Goal: Transaction & Acquisition: Subscribe to service/newsletter

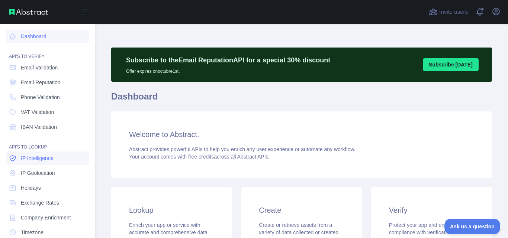
click at [35, 157] on span "IP Intelligence" at bounding box center [37, 158] width 33 height 7
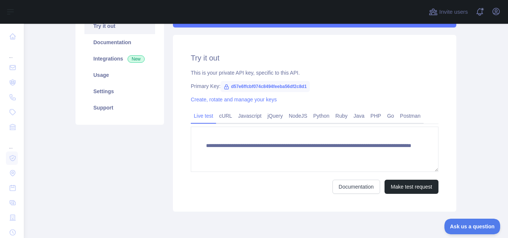
scroll to position [149, 0]
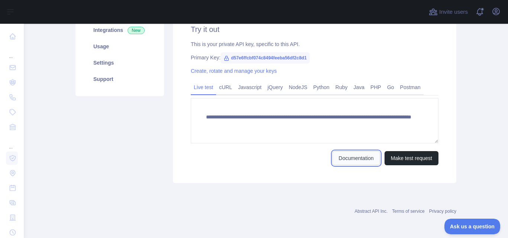
click at [362, 160] on link "Documentation" at bounding box center [357, 158] width 48 height 14
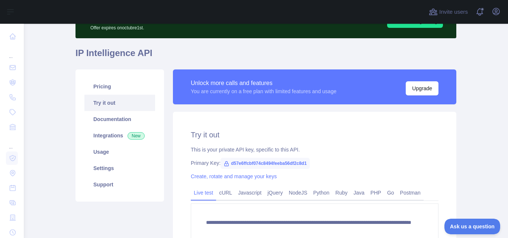
scroll to position [0, 0]
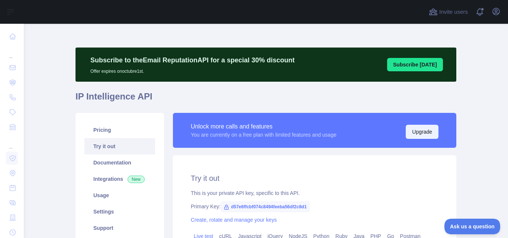
click at [422, 128] on button "Upgrade" at bounding box center [422, 132] width 33 height 14
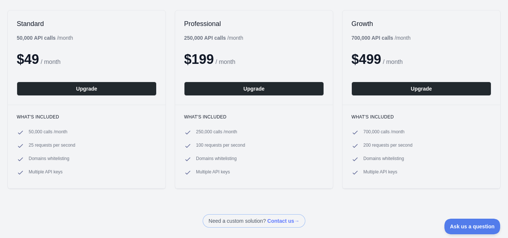
scroll to position [124, 0]
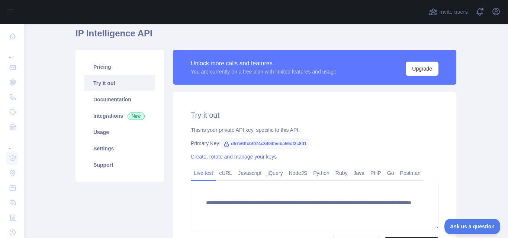
scroll to position [74, 0]
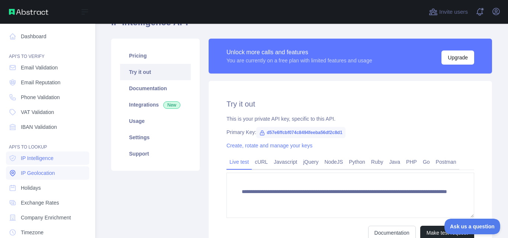
click at [48, 174] on span "IP Geolocation" at bounding box center [38, 173] width 34 height 7
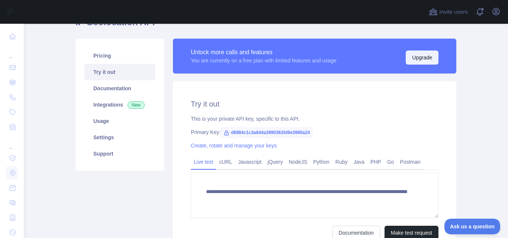
click at [420, 54] on button "Upgrade" at bounding box center [422, 58] width 33 height 14
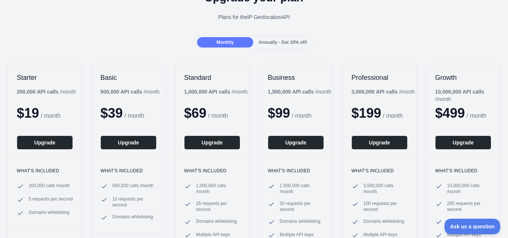
scroll to position [49, 0]
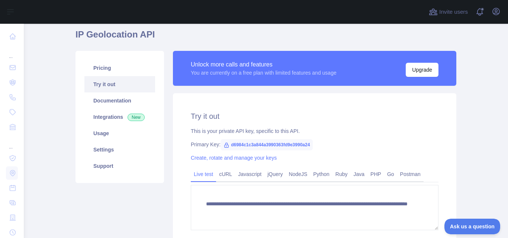
click at [111, 83] on link "Try it out" at bounding box center [119, 84] width 71 height 16
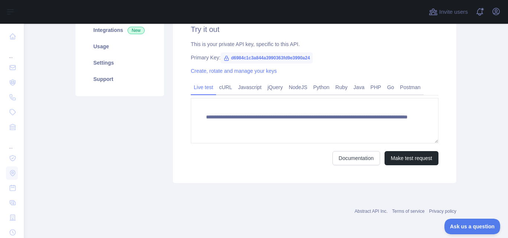
scroll to position [124, 0]
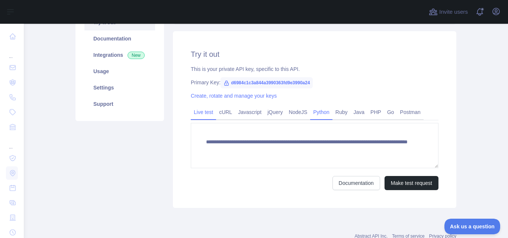
click at [315, 115] on link "Python" at bounding box center [321, 112] width 22 height 12
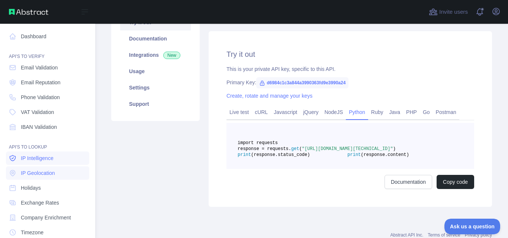
click at [47, 157] on span "IP Intelligence" at bounding box center [37, 158] width 33 height 7
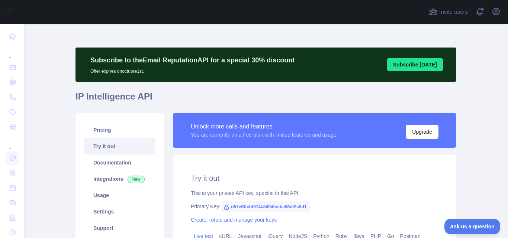
scroll to position [74, 0]
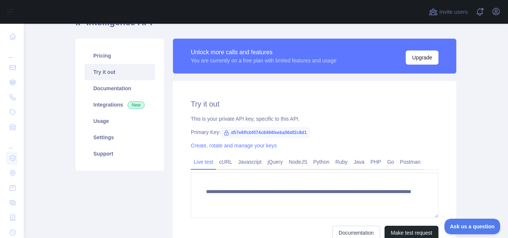
click at [353, 54] on div "Unlock more calls and features You are currently on a free plan with limited fe…" at bounding box center [315, 56] width 248 height 17
click at [426, 60] on button "Upgrade" at bounding box center [422, 58] width 33 height 14
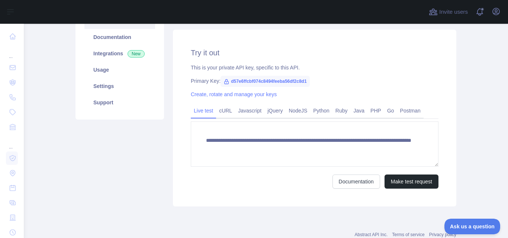
scroll to position [75, 0]
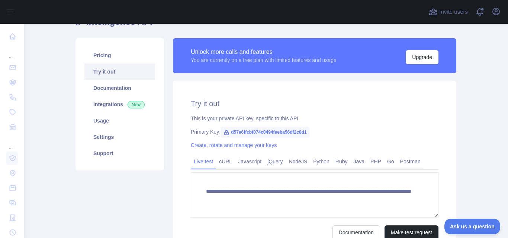
type textarea "**********"
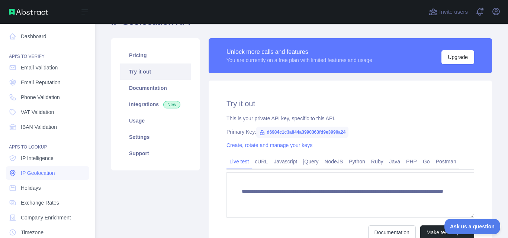
click at [54, 172] on span "IP Geolocation" at bounding box center [38, 173] width 34 height 7
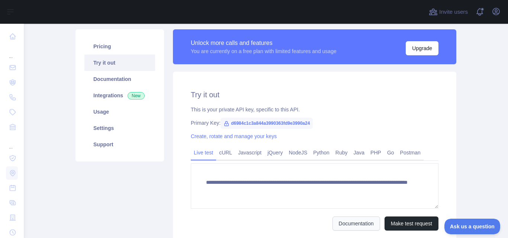
scroll to position [149, 0]
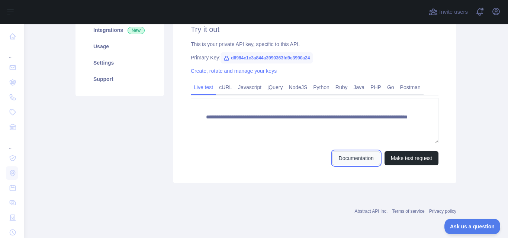
click at [358, 161] on link "Documentation" at bounding box center [357, 158] width 48 height 14
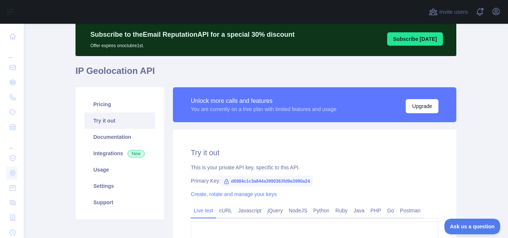
scroll to position [25, 0]
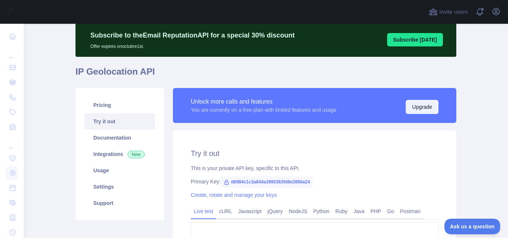
click at [423, 106] on button "Upgrade" at bounding box center [422, 107] width 33 height 14
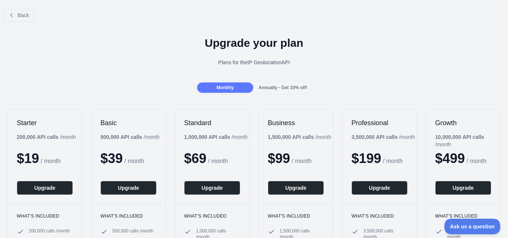
scroll to position [74, 0]
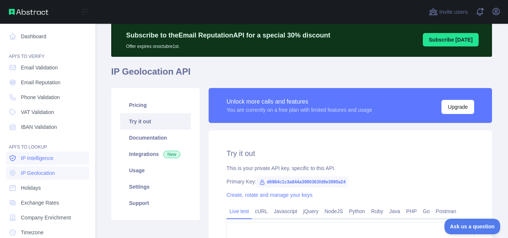
click at [43, 159] on span "IP Intelligence" at bounding box center [37, 158] width 33 height 7
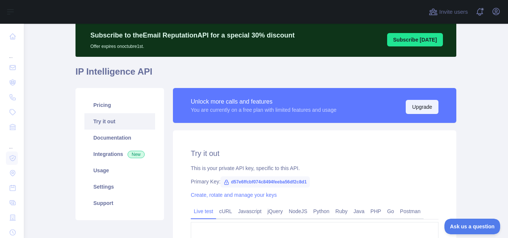
click at [430, 108] on button "Upgrade" at bounding box center [422, 107] width 33 height 14
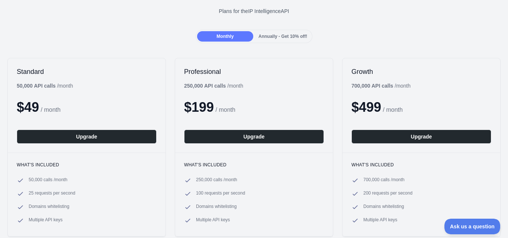
scroll to position [49, 0]
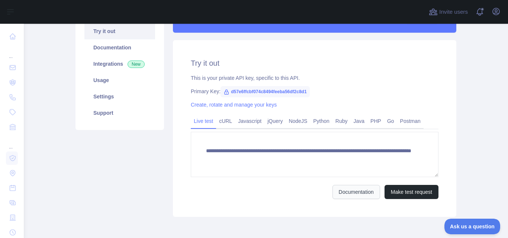
scroll to position [124, 0]
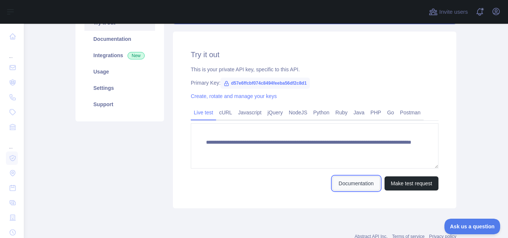
click at [358, 186] on link "Documentation" at bounding box center [357, 184] width 48 height 14
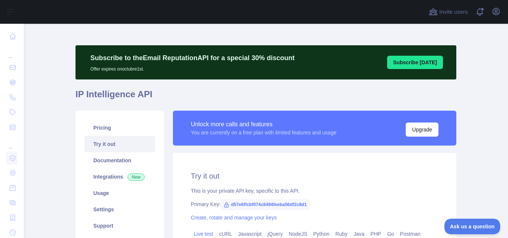
scroll to position [0, 0]
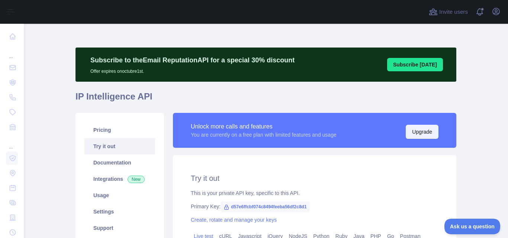
click at [431, 131] on button "Upgrade" at bounding box center [422, 132] width 33 height 14
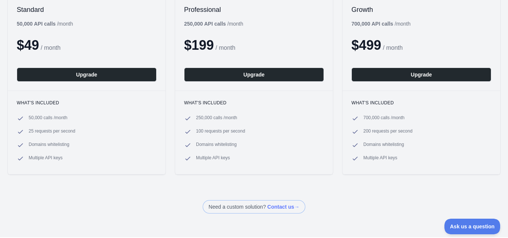
scroll to position [99, 0]
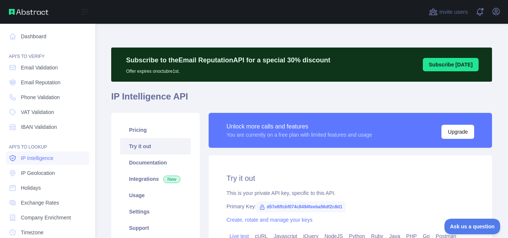
click at [37, 159] on span "IP Intelligence" at bounding box center [37, 158] width 33 height 7
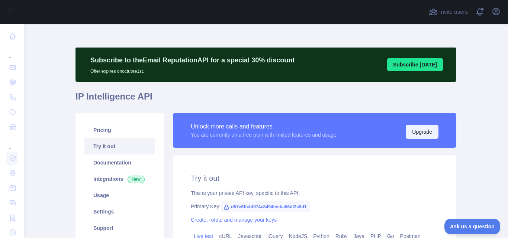
click at [424, 131] on button "Upgrade" at bounding box center [422, 132] width 33 height 14
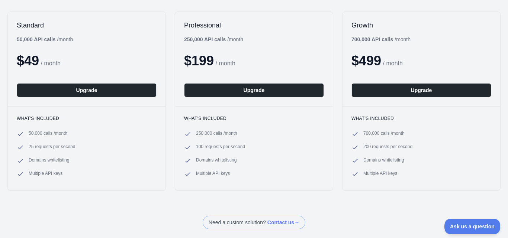
scroll to position [124, 0]
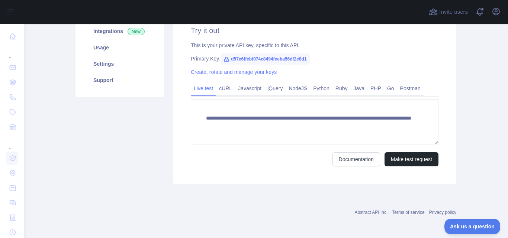
scroll to position [149, 0]
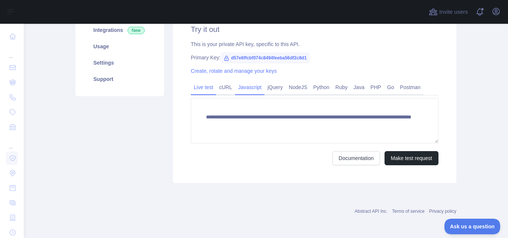
click at [244, 88] on link "Javascript" at bounding box center [249, 87] width 29 height 12
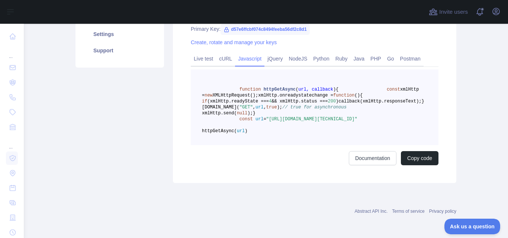
scroll to position [174, 0]
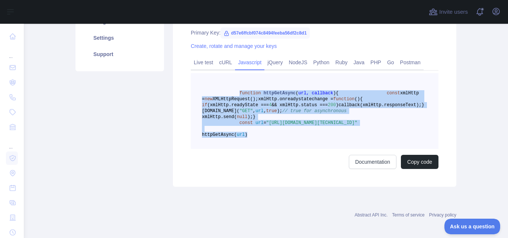
drag, startPoint x: 234, startPoint y: 93, endPoint x: 296, endPoint y: 173, distance: 101.5
click at [296, 149] on pre "function httpGetAsync ( url, callback ) { const xmlHttp = new XMLHttpRequest();…" at bounding box center [315, 111] width 248 height 76
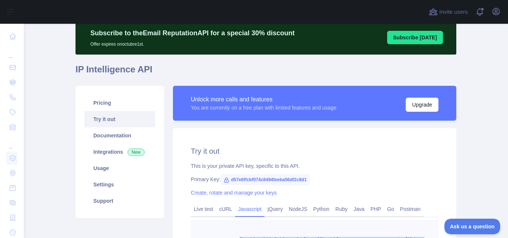
scroll to position [25, 0]
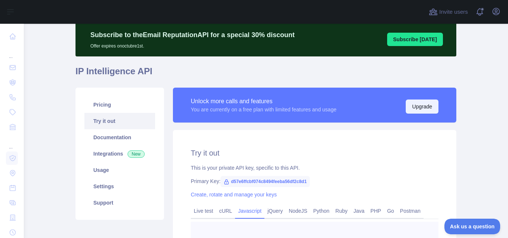
click at [420, 106] on button "Upgrade" at bounding box center [422, 107] width 33 height 14
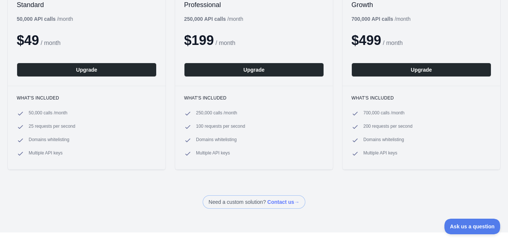
scroll to position [124, 0]
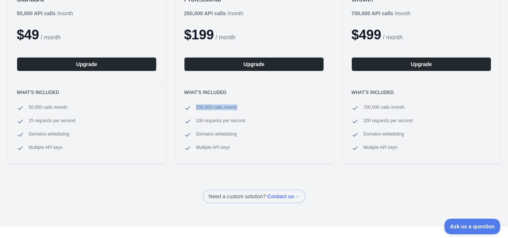
drag, startPoint x: 194, startPoint y: 108, endPoint x: 279, endPoint y: 109, distance: 85.2
click at [279, 109] on li "250,000 calls / month" at bounding box center [254, 108] width 140 height 7
drag, startPoint x: 191, startPoint y: 121, endPoint x: 269, endPoint y: 120, distance: 77.8
click at [269, 120] on li "100 requests per second" at bounding box center [254, 121] width 140 height 7
click at [192, 119] on li "100 requests per second" at bounding box center [254, 121] width 140 height 7
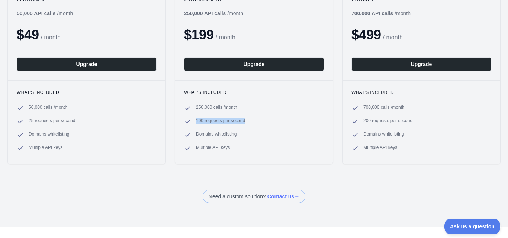
drag, startPoint x: 194, startPoint y: 118, endPoint x: 284, endPoint y: 120, distance: 90.1
click at [284, 120] on li "100 requests per second" at bounding box center [254, 121] width 140 height 7
drag, startPoint x: 192, startPoint y: 132, endPoint x: 295, endPoint y: 134, distance: 103.1
click at [295, 134] on li "Domains whitelisting" at bounding box center [254, 134] width 140 height 7
drag, startPoint x: 190, startPoint y: 149, endPoint x: 292, endPoint y: 149, distance: 101.9
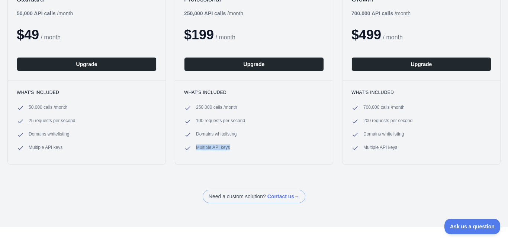
click at [292, 149] on li "Multiple API keys" at bounding box center [254, 148] width 140 height 7
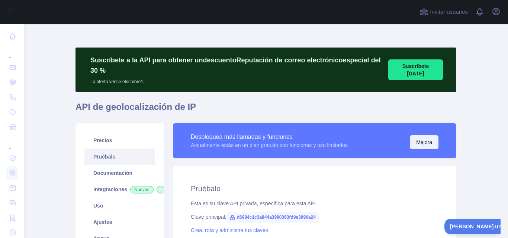
click at [424, 140] on font "Mejora" at bounding box center [424, 143] width 16 height 6
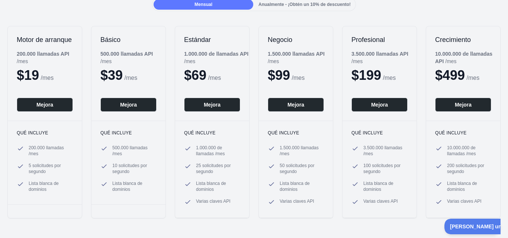
scroll to position [74, 0]
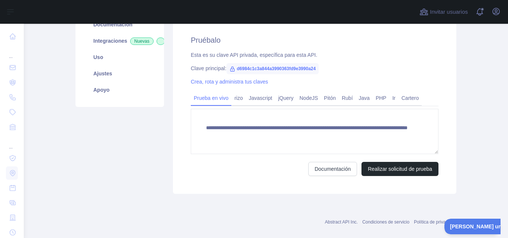
scroll to position [149, 0]
click at [329, 166] on font "Documentación" at bounding box center [333, 169] width 36 height 6
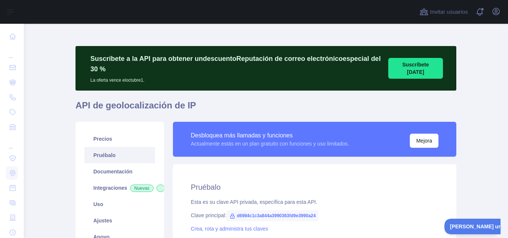
scroll to position [0, 0]
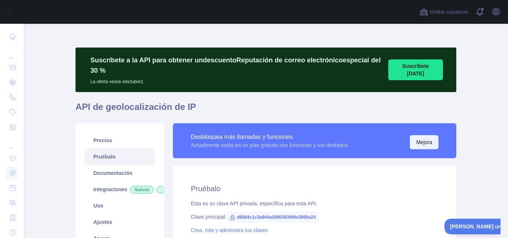
click at [423, 135] on button "Mejora" at bounding box center [424, 142] width 29 height 14
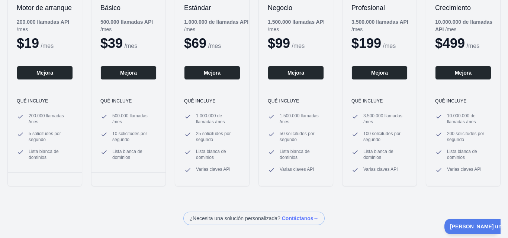
scroll to position [124, 0]
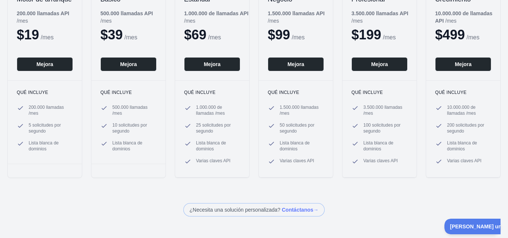
click at [31, 110] on font "200.000 llamadas" at bounding box center [46, 107] width 35 height 5
